Goal: Navigation & Orientation: Find specific page/section

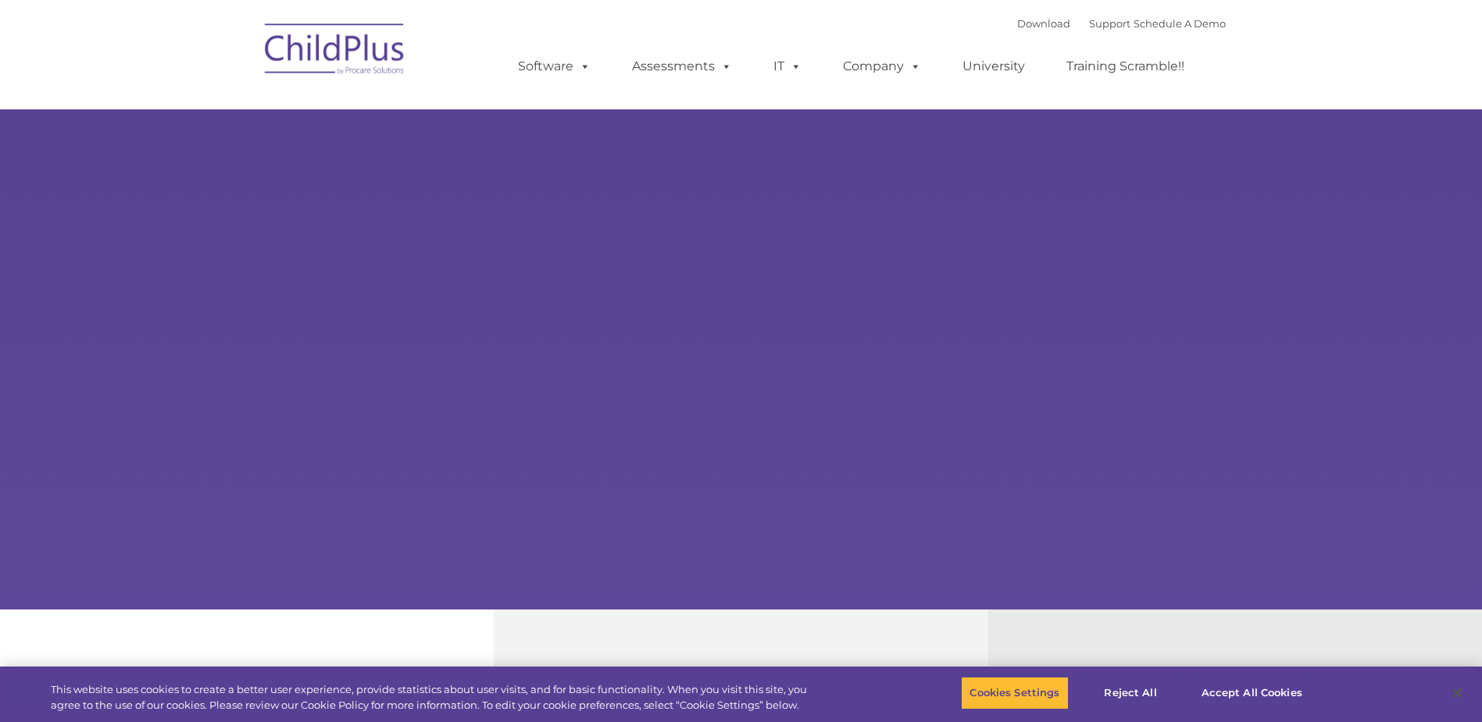
select select "MEDIUM"
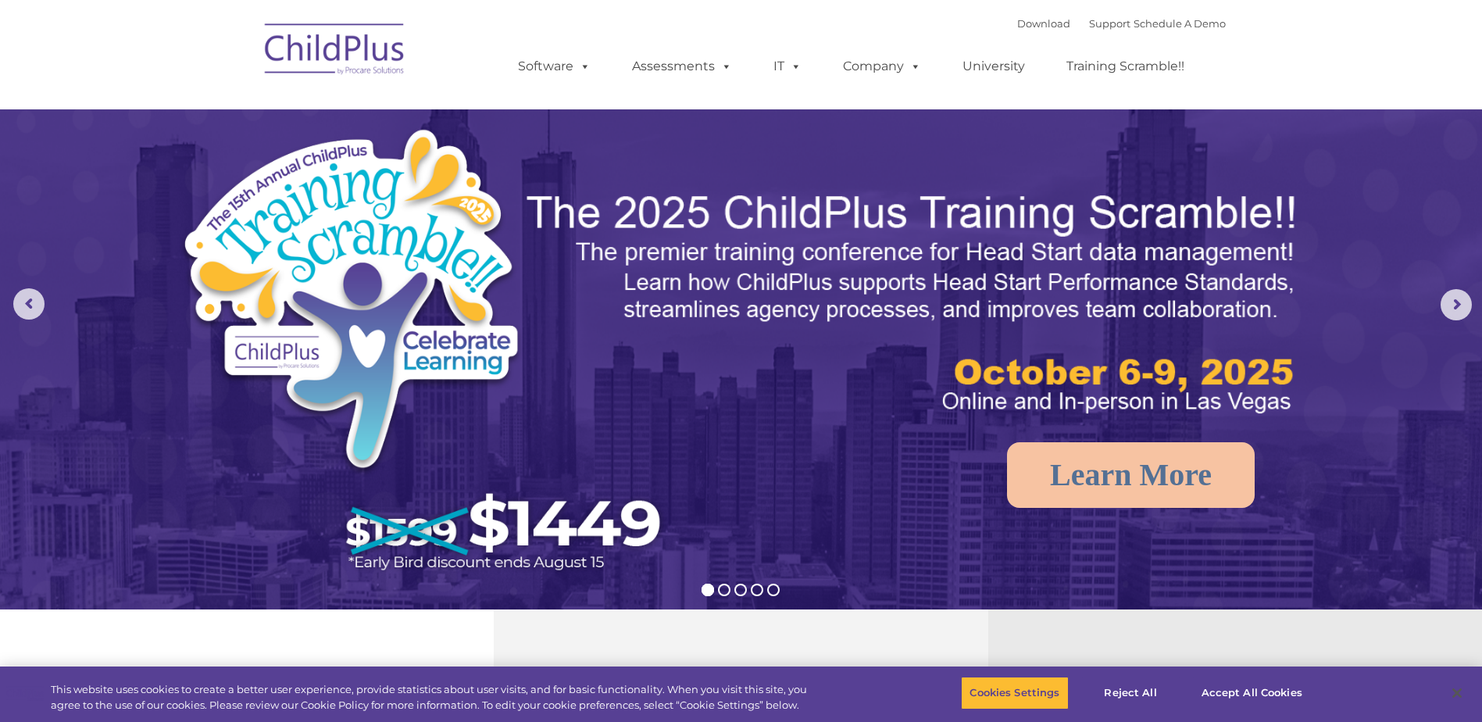
click at [370, 58] on img at bounding box center [335, 52] width 156 height 78
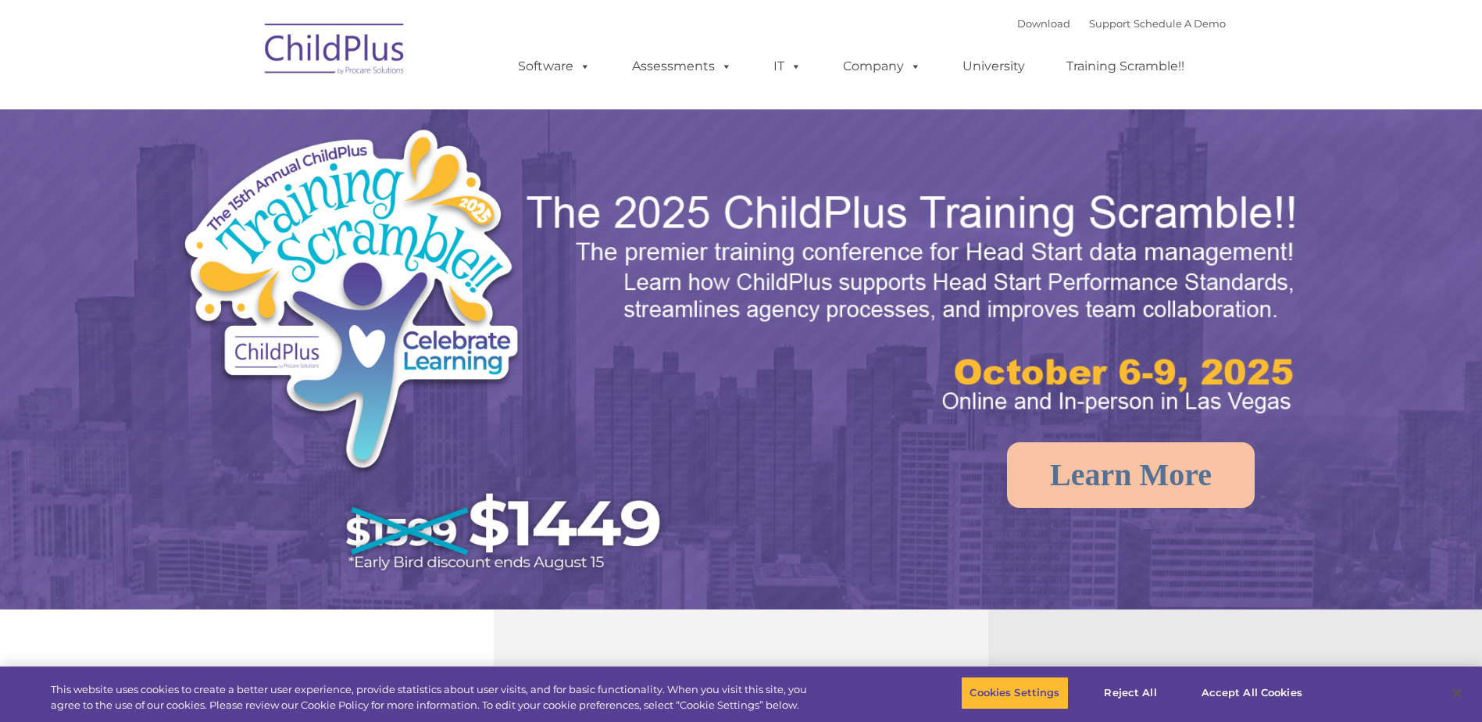
select select "MEDIUM"
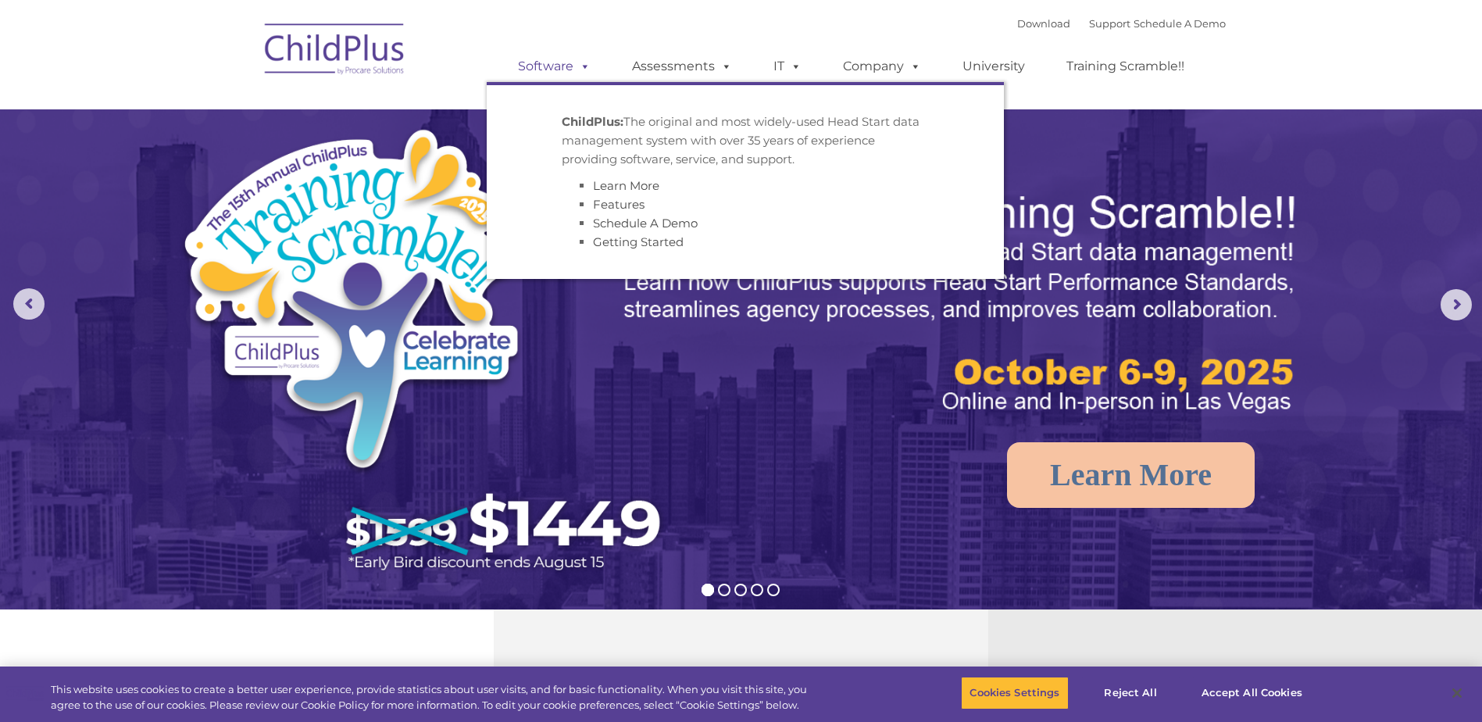
click at [555, 75] on link "Software" at bounding box center [554, 66] width 104 height 31
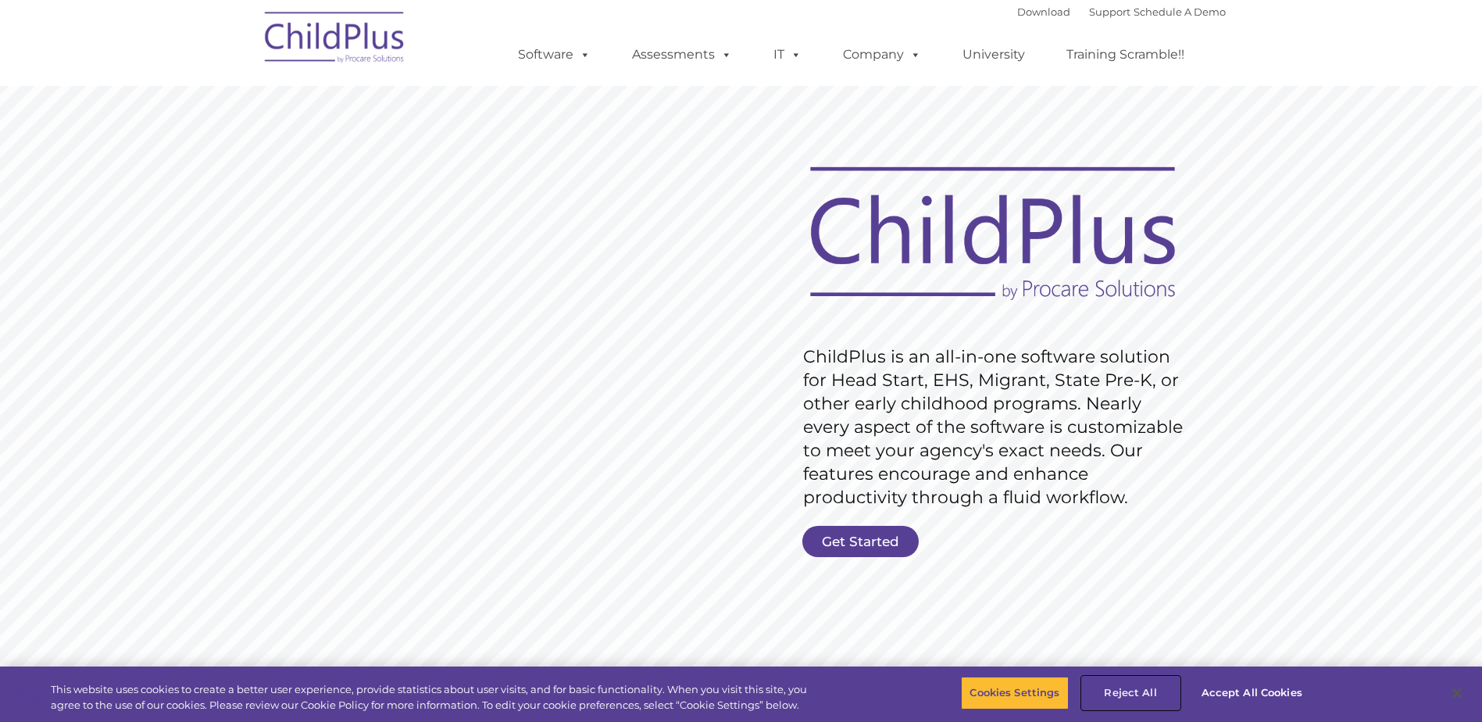
click at [1135, 695] on button "Reject All" at bounding box center [1131, 693] width 98 height 33
